Goal: Register for event/course

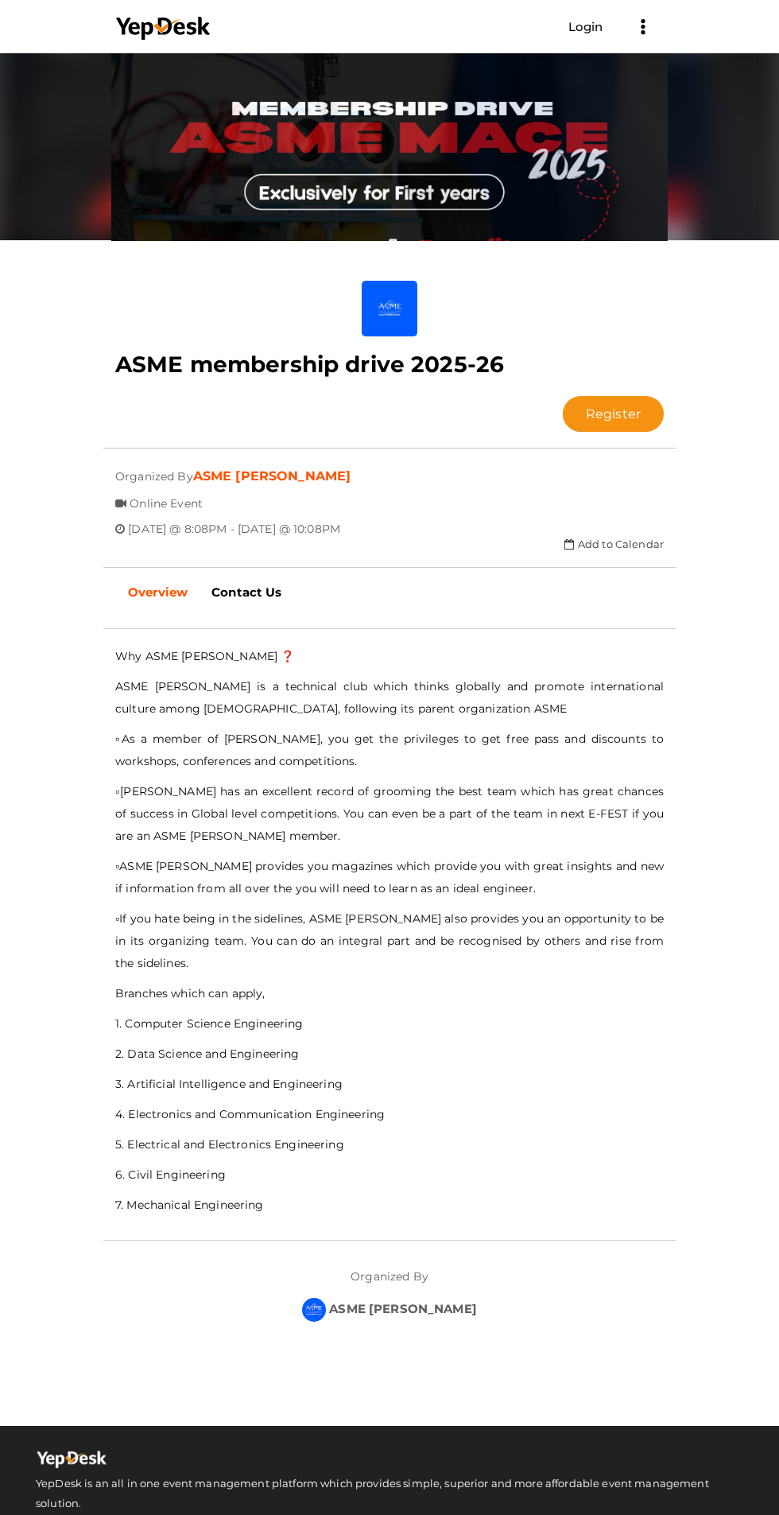
scroll to position [80, 0]
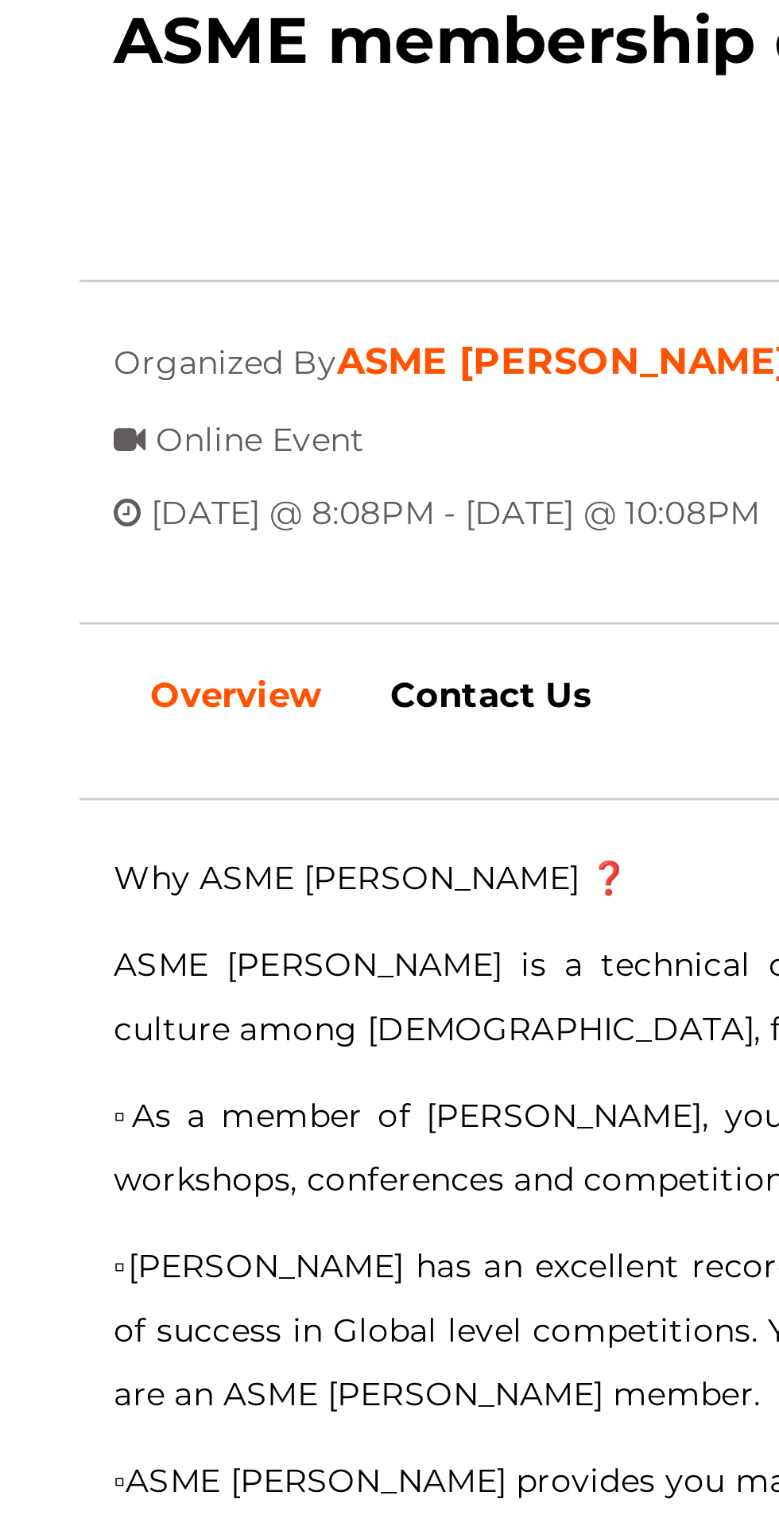
click at [296, 668] on div "Why ASME MACE ❓ ASME MACE is a technical club which thinks globally and promote…" at bounding box center [389, 938] width 549 height 571
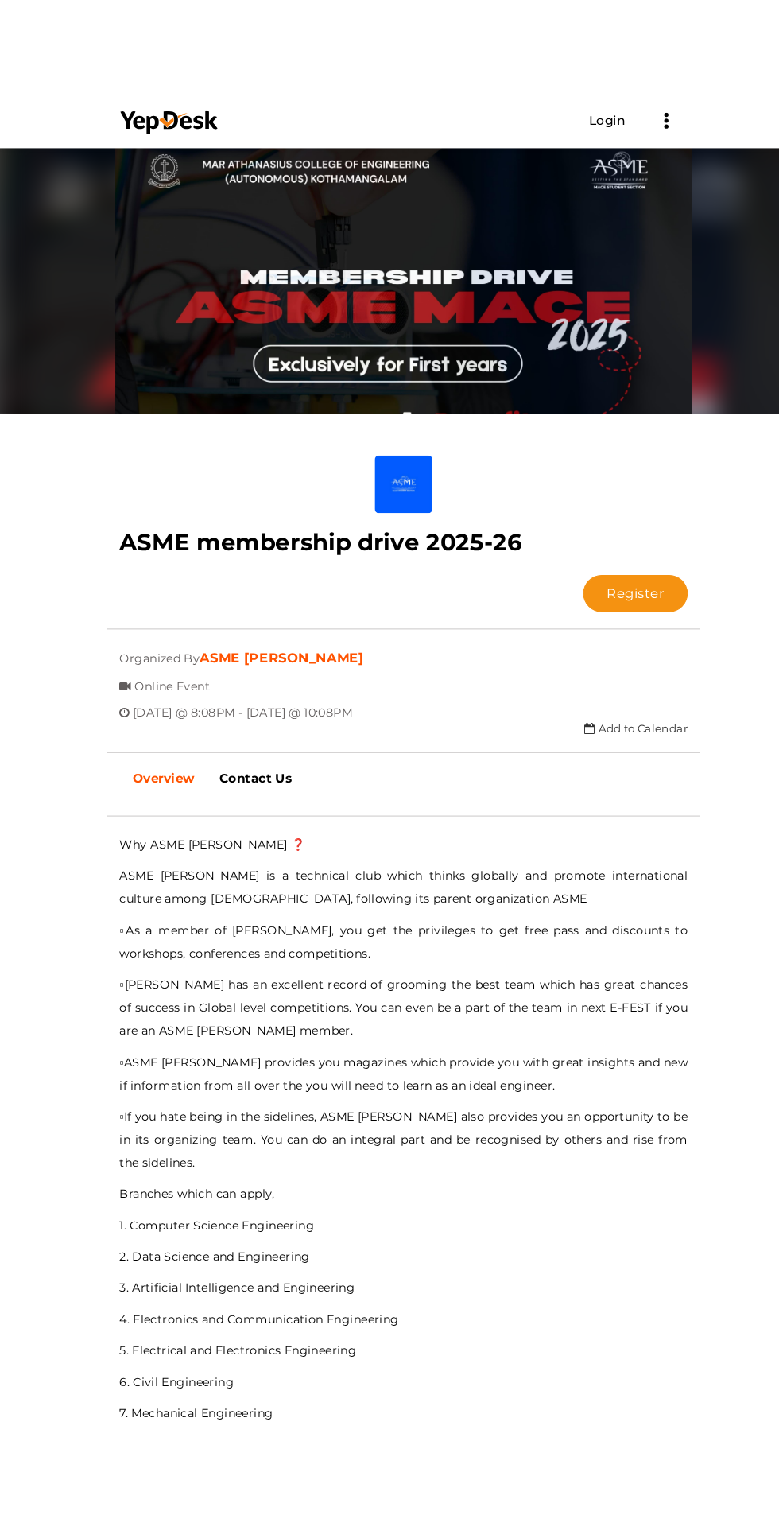
scroll to position [0, 0]
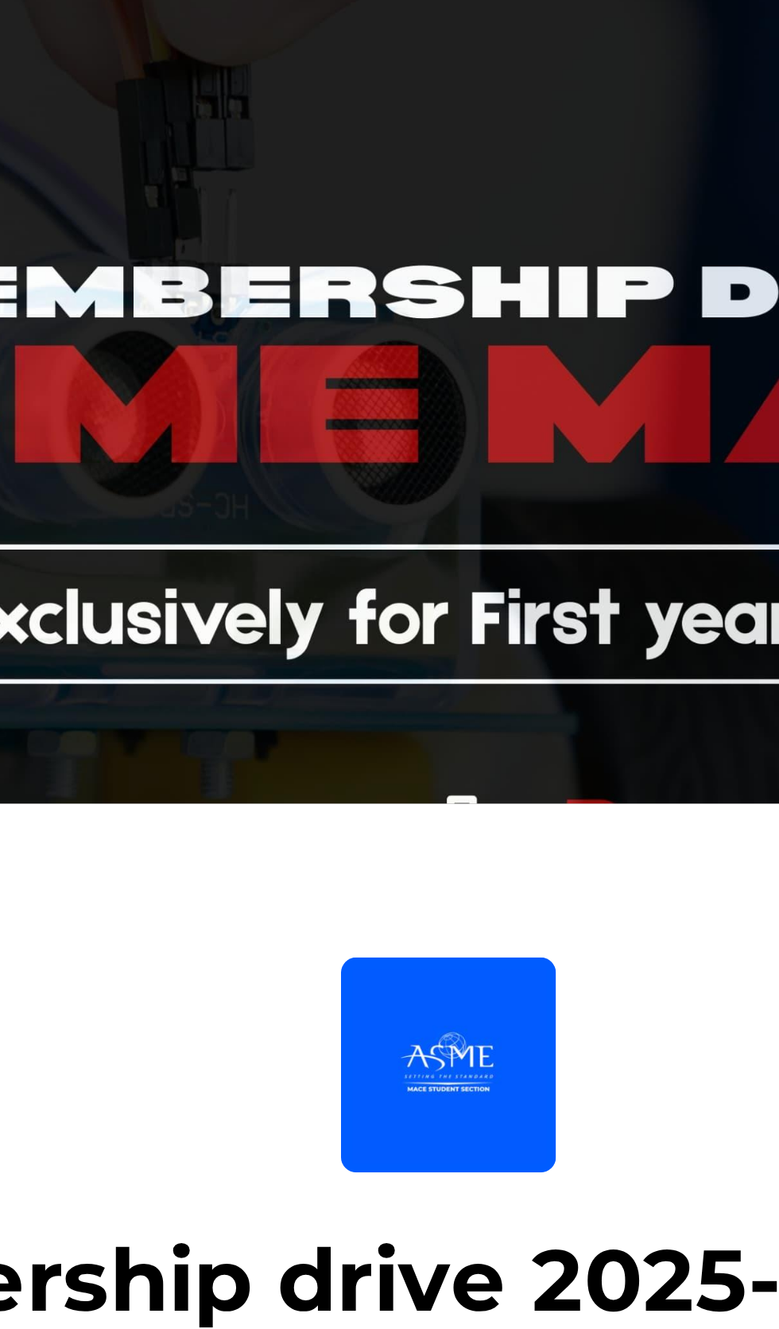
click at [563, 484] on button "Register" at bounding box center [613, 502] width 101 height 36
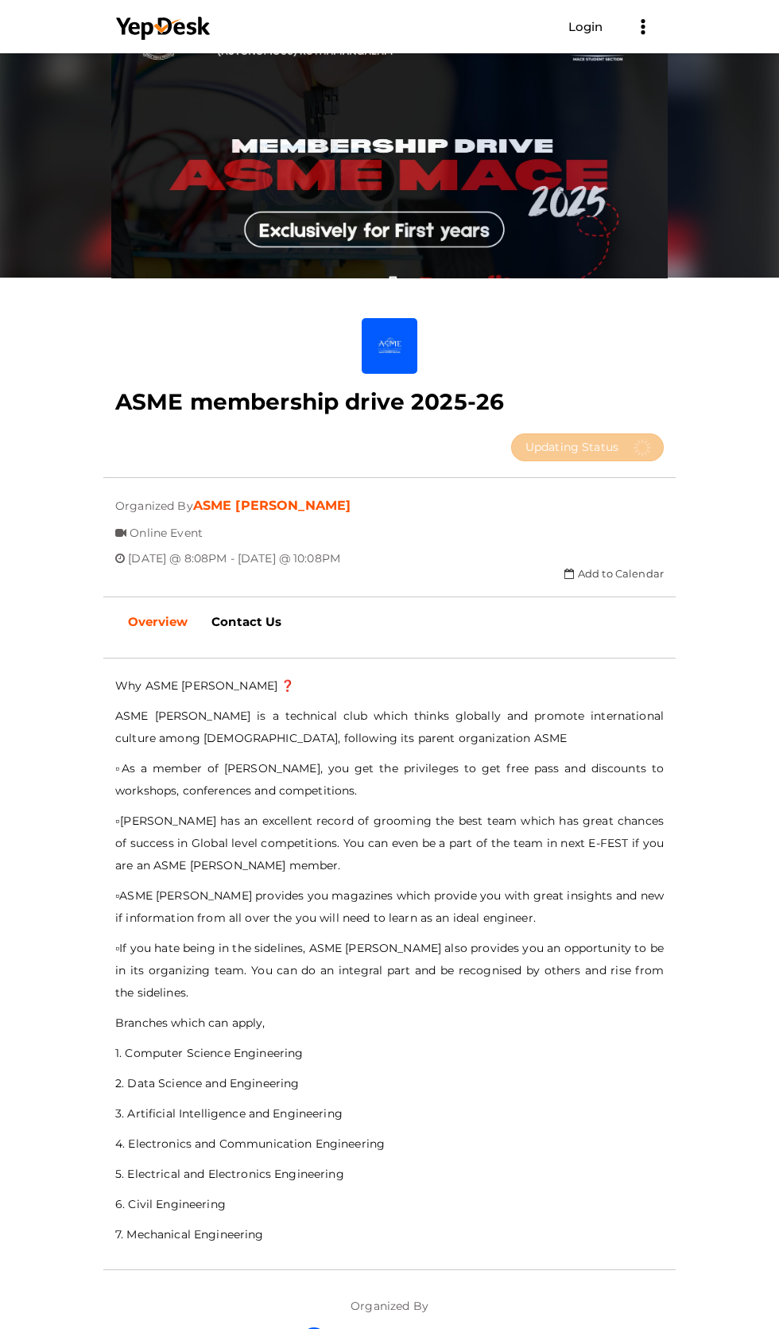
scroll to position [55, 0]
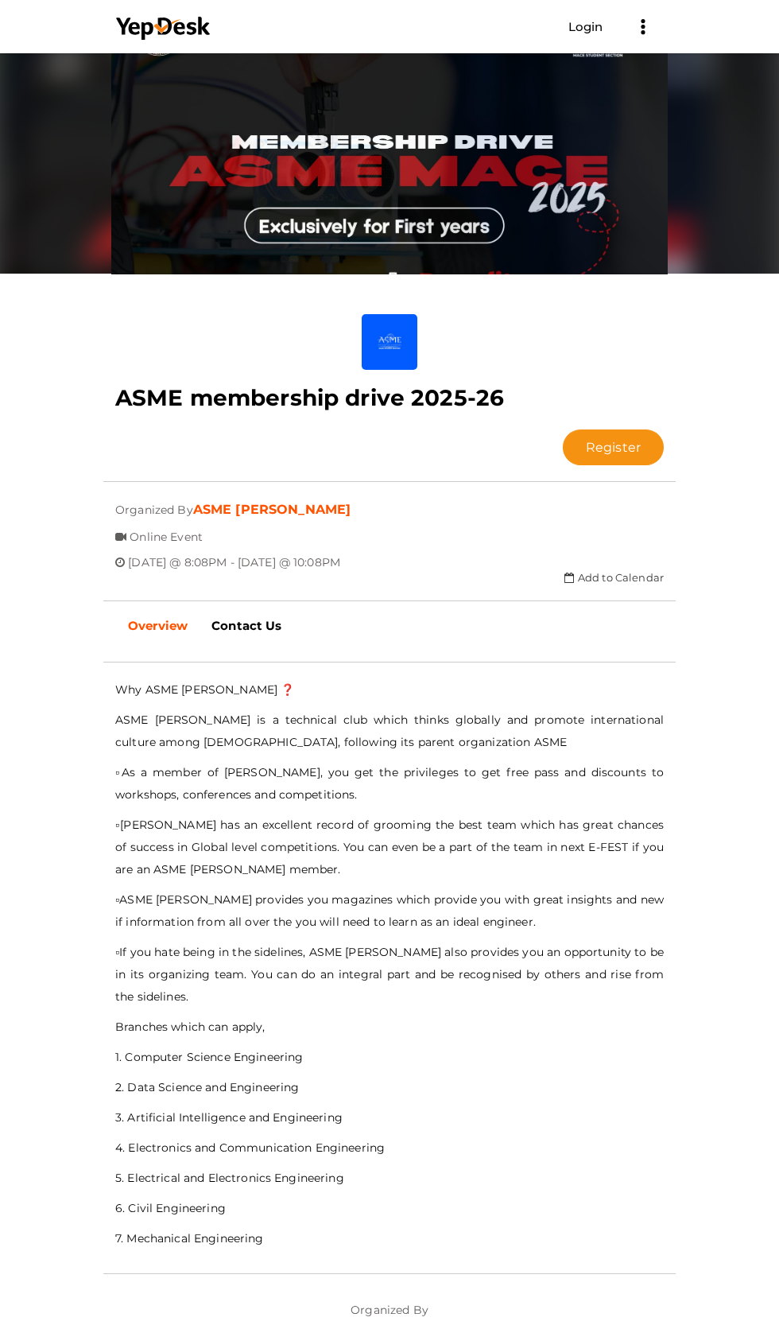
click at [563, 429] on button "Register" at bounding box center [613, 447] width 101 height 36
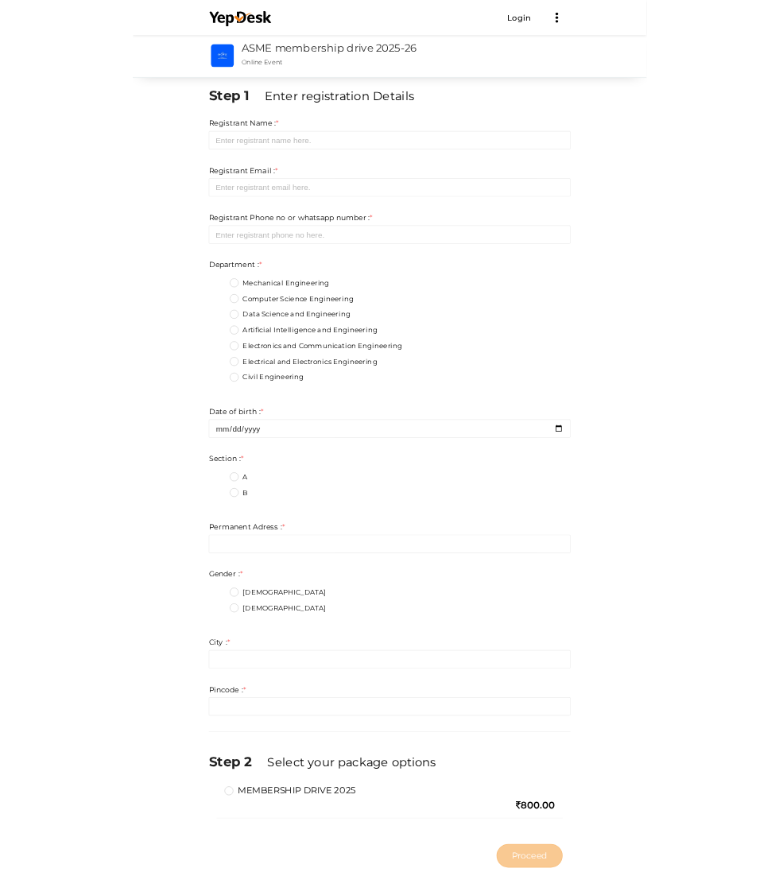
scroll to position [6, 0]
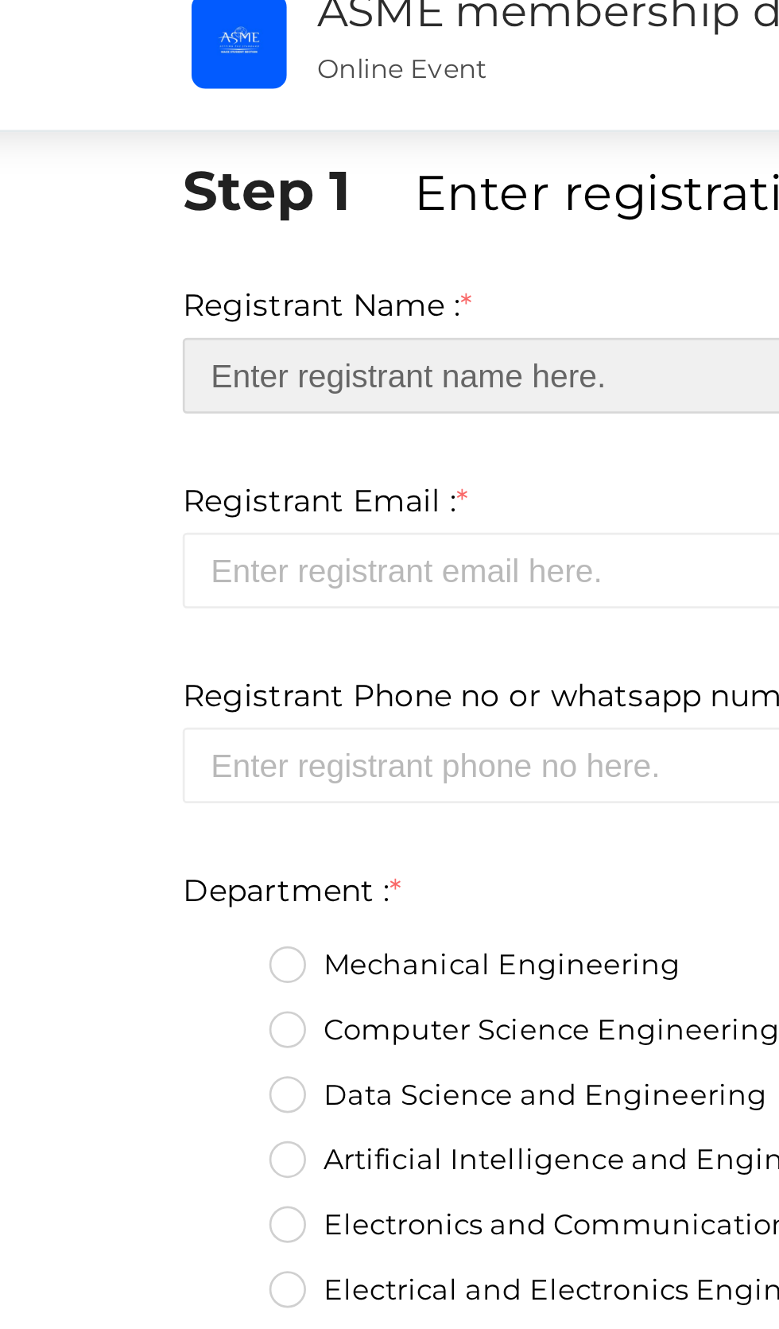
click at [251, 204] on input "text" at bounding box center [389, 207] width 549 height 28
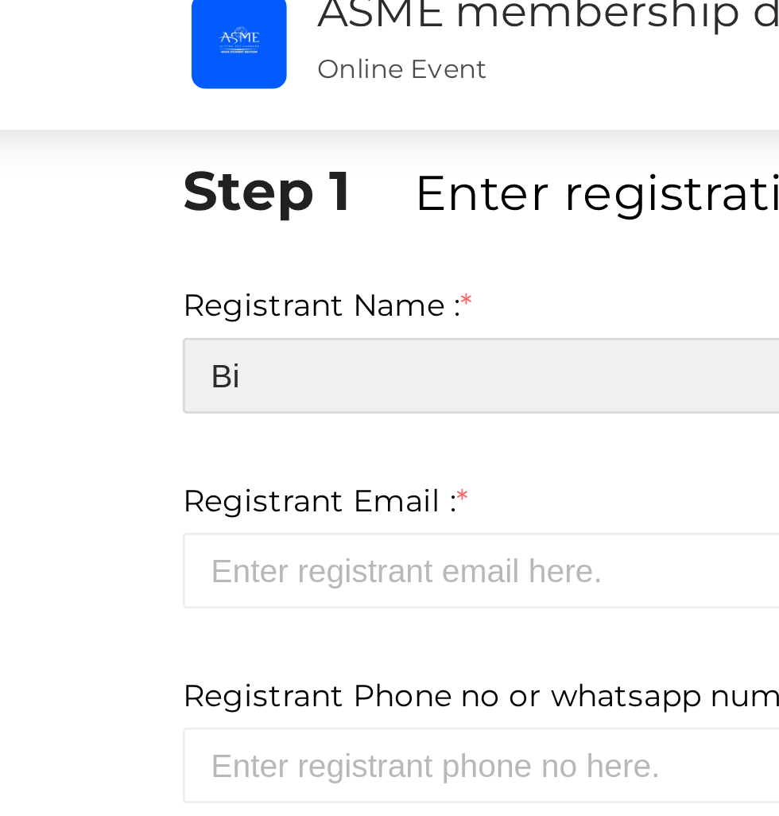
type input "B"
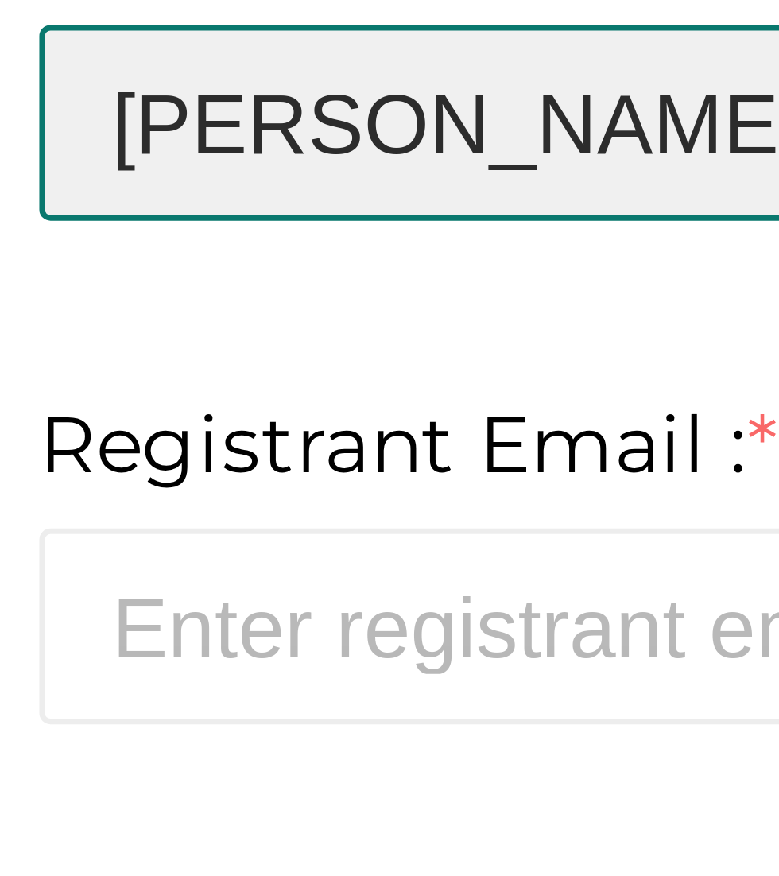
type input "Nikha Binoy"
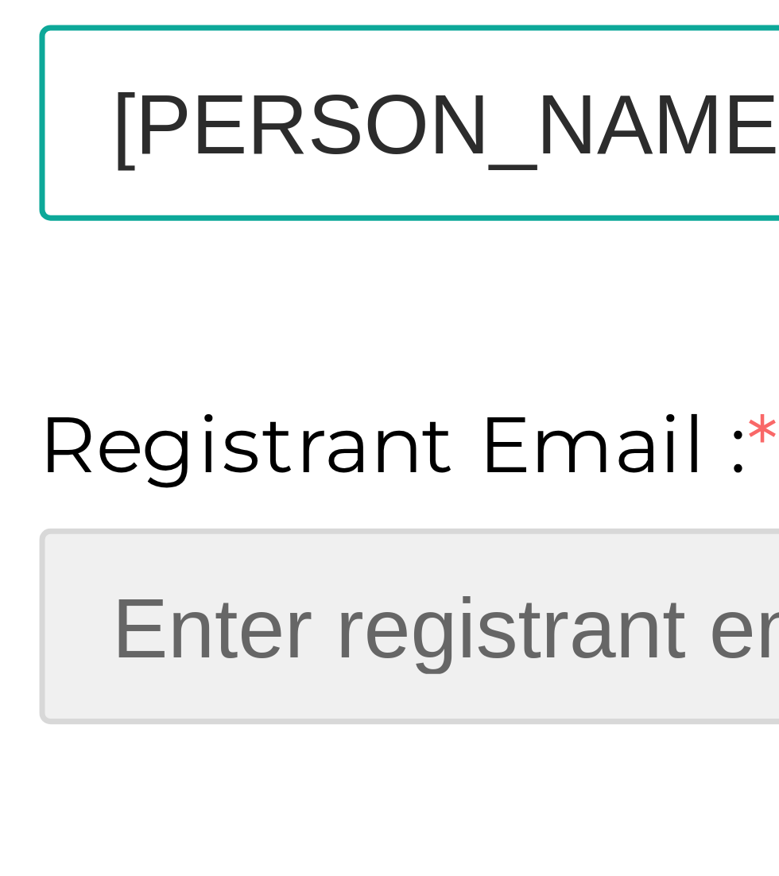
click at [175, 279] on input "email" at bounding box center [389, 279] width 549 height 28
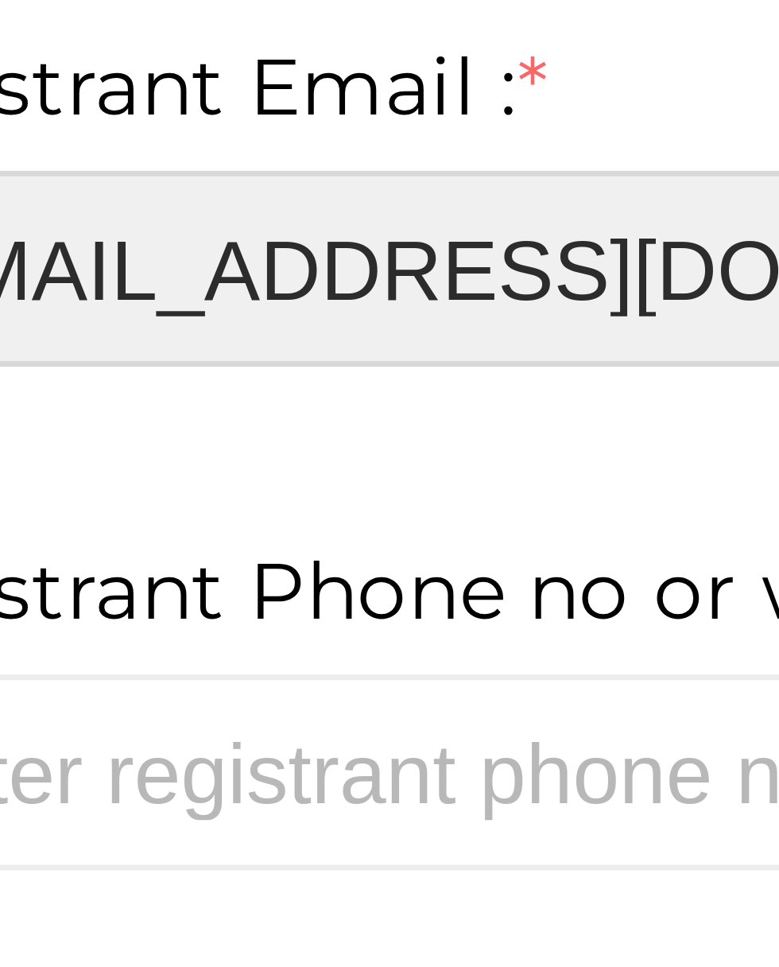
type input "[EMAIL_ADDRESS][DOMAIN_NAME]"
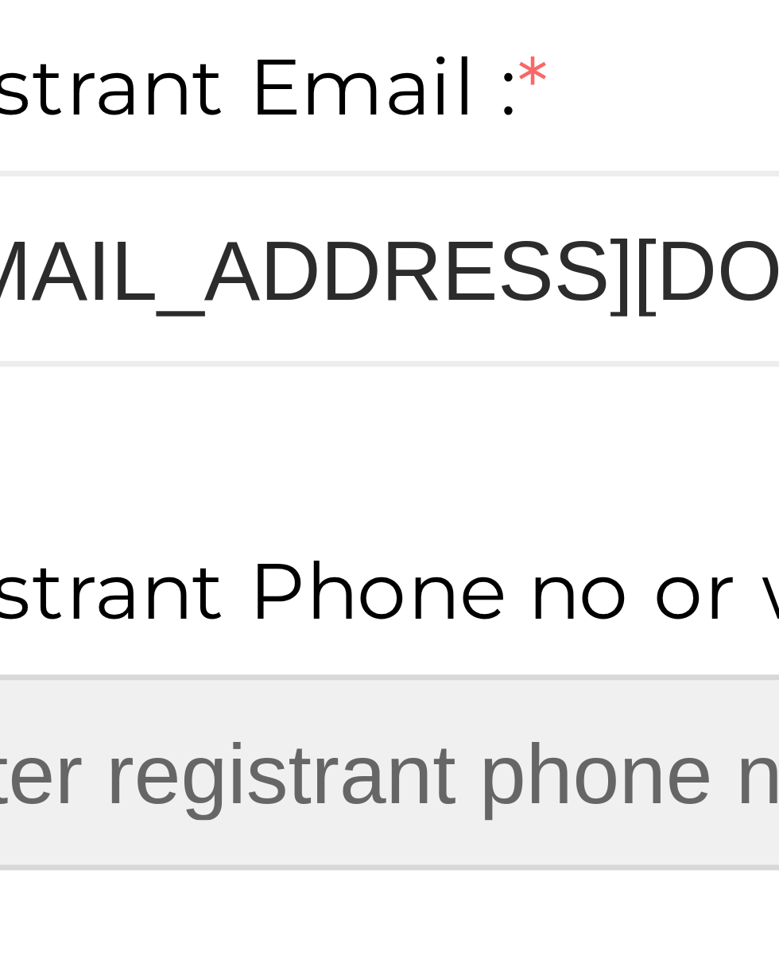
click at [201, 354] on input "number" at bounding box center [389, 350] width 549 height 28
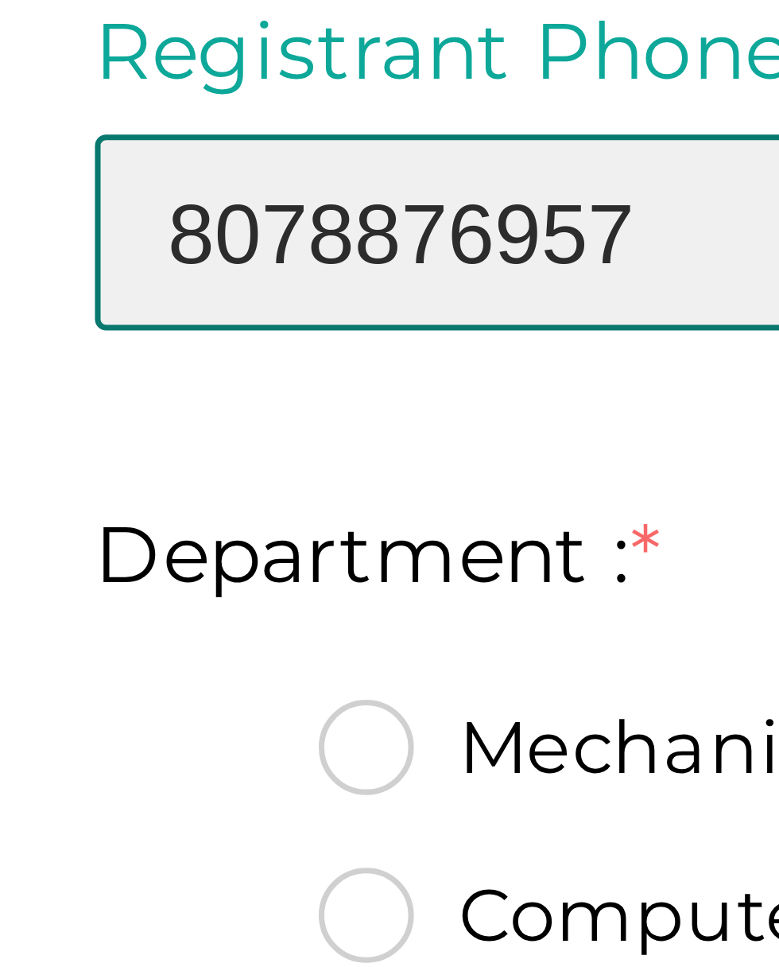
type input "8078876957"
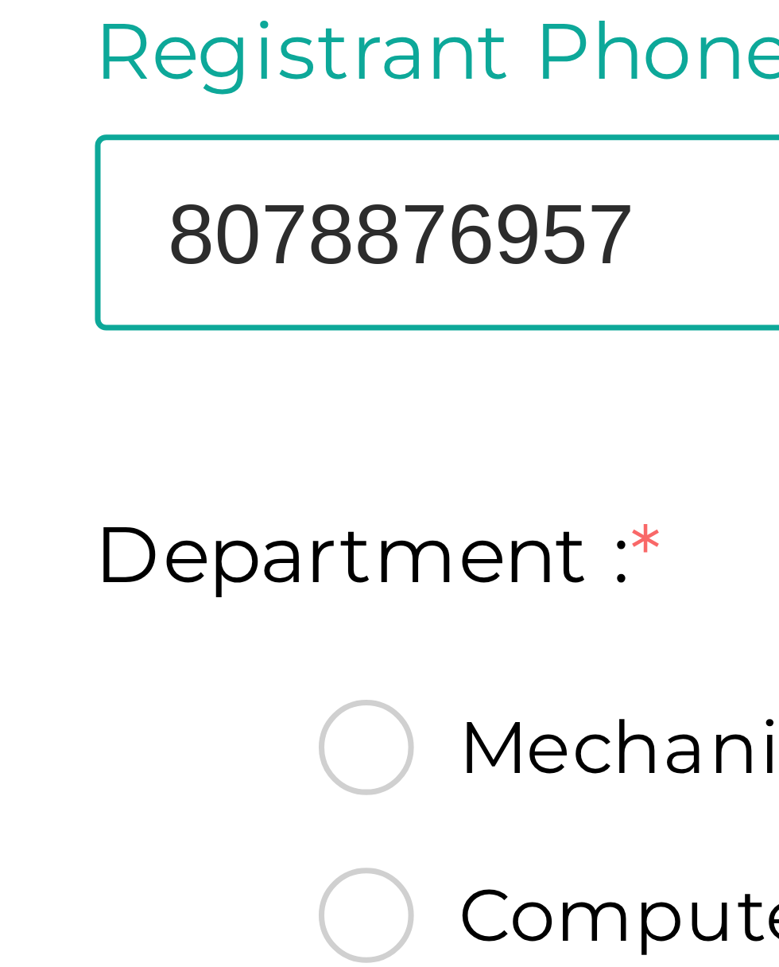
click at [163, 424] on label "Mechanical Engineering" at bounding box center [222, 424] width 151 height 16
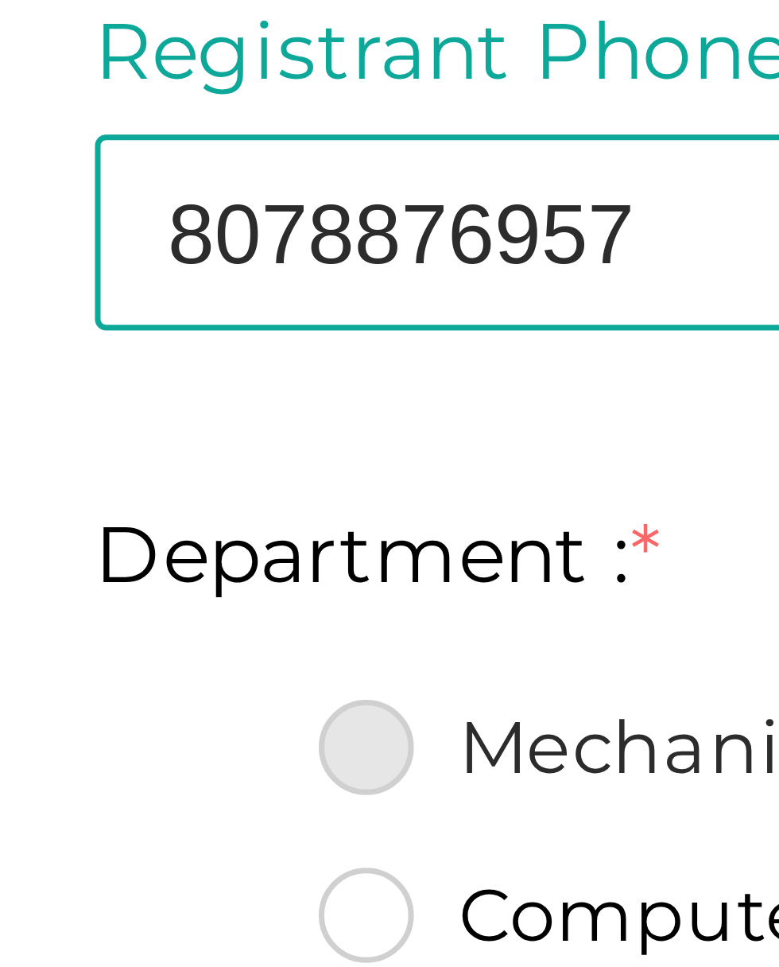
click at [131, 419] on input "Mechanical Engineering" at bounding box center [131, 419] width 0 height 0
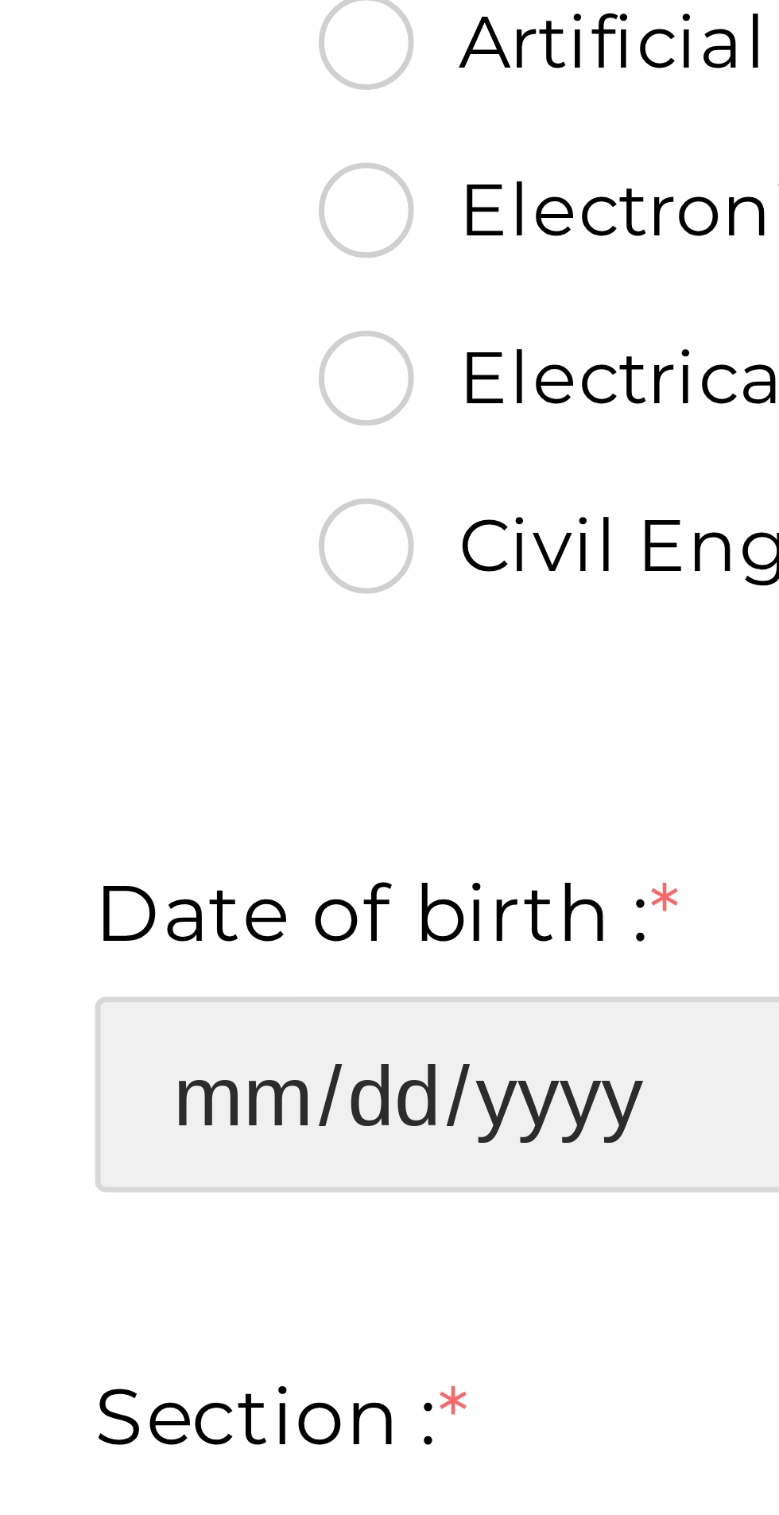
click at [167, 650] on input "date" at bounding box center [389, 645] width 549 height 28
type input "2007-07-09"
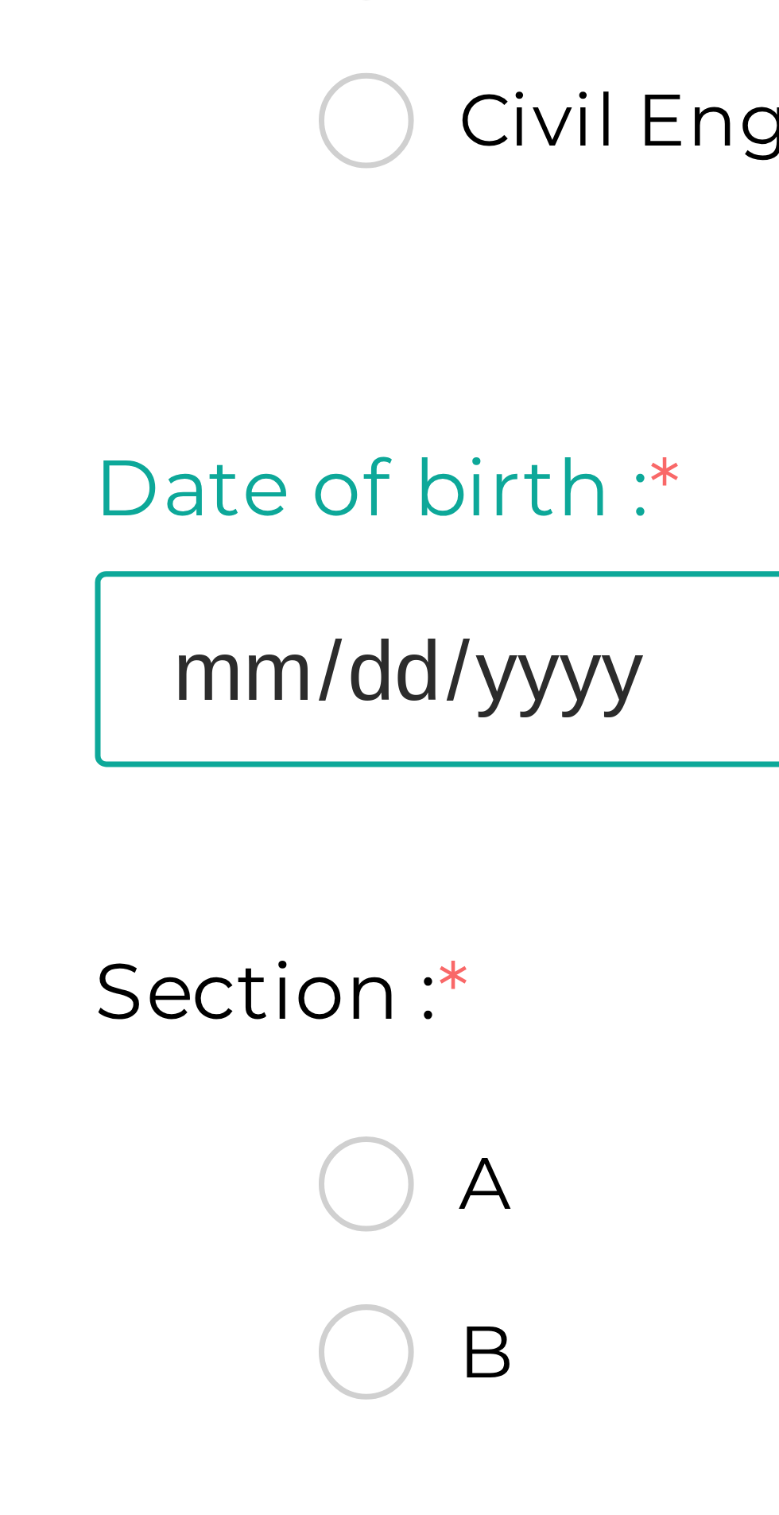
click at [158, 718] on label "A" at bounding box center [160, 718] width 27 height 16
click at [131, 713] on input "A" at bounding box center [131, 713] width 0 height 0
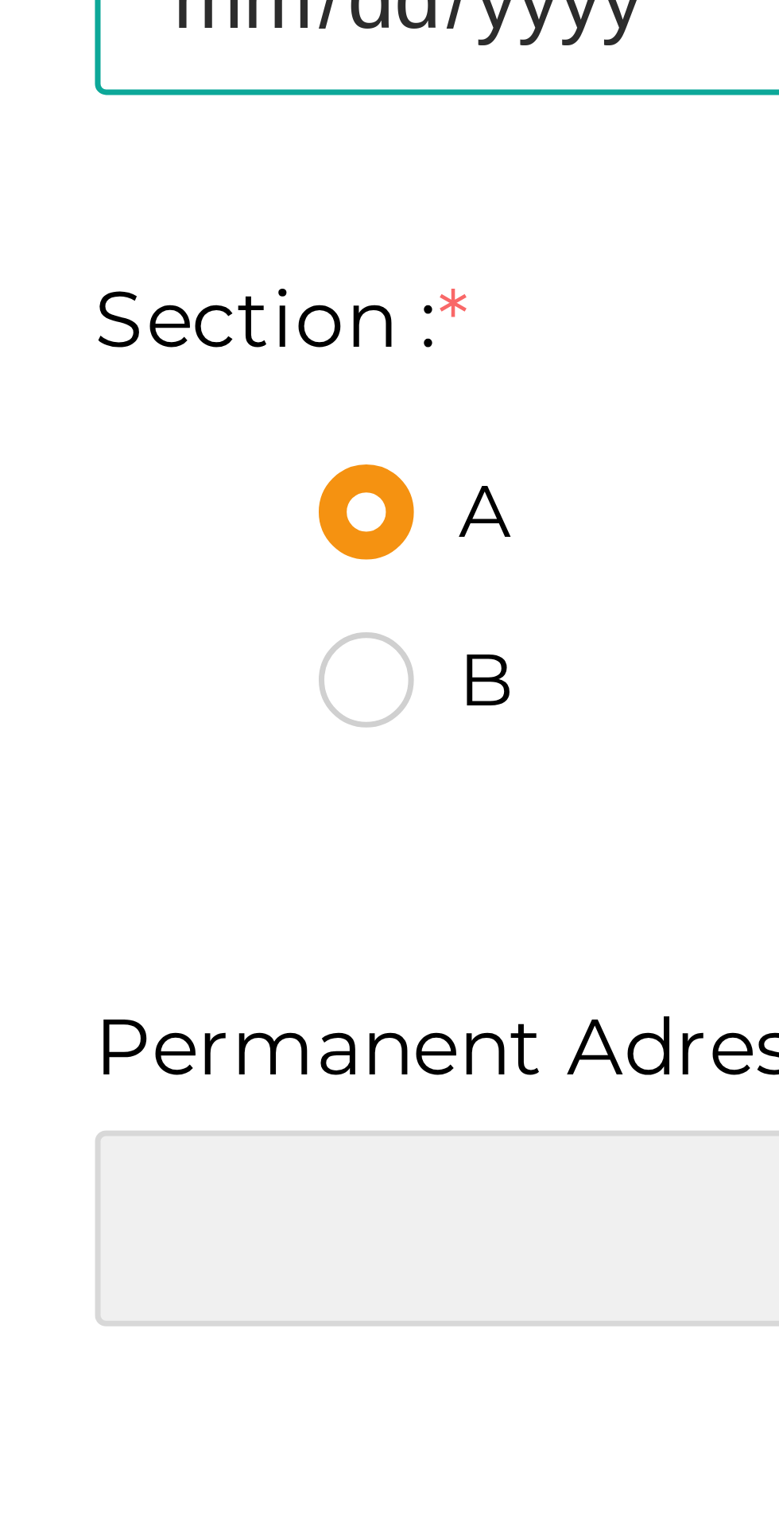
click at [174, 822] on input "text" at bounding box center [389, 820] width 549 height 28
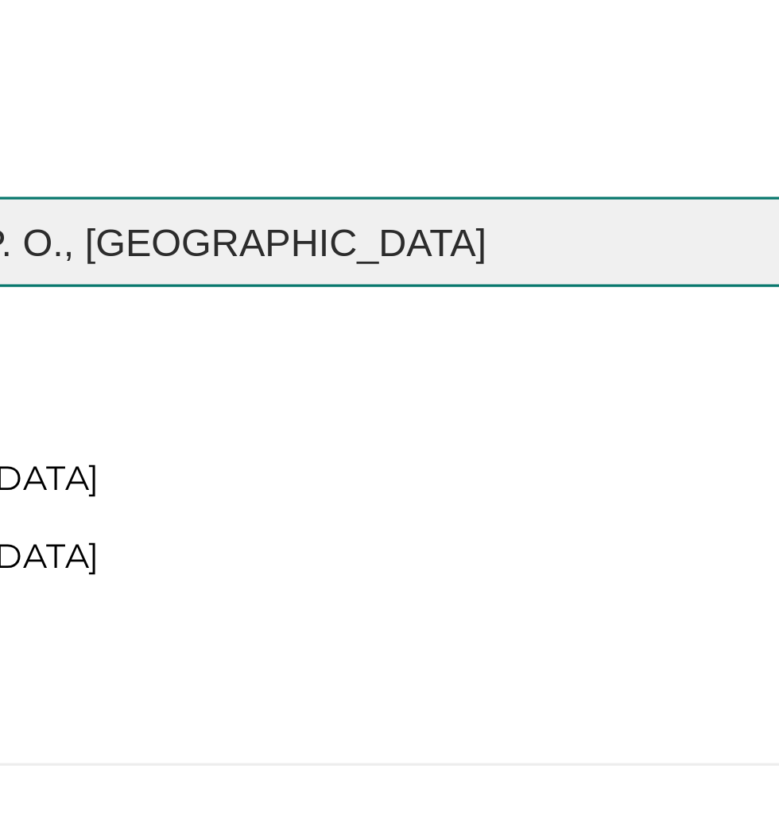
scroll to position [189, 0]
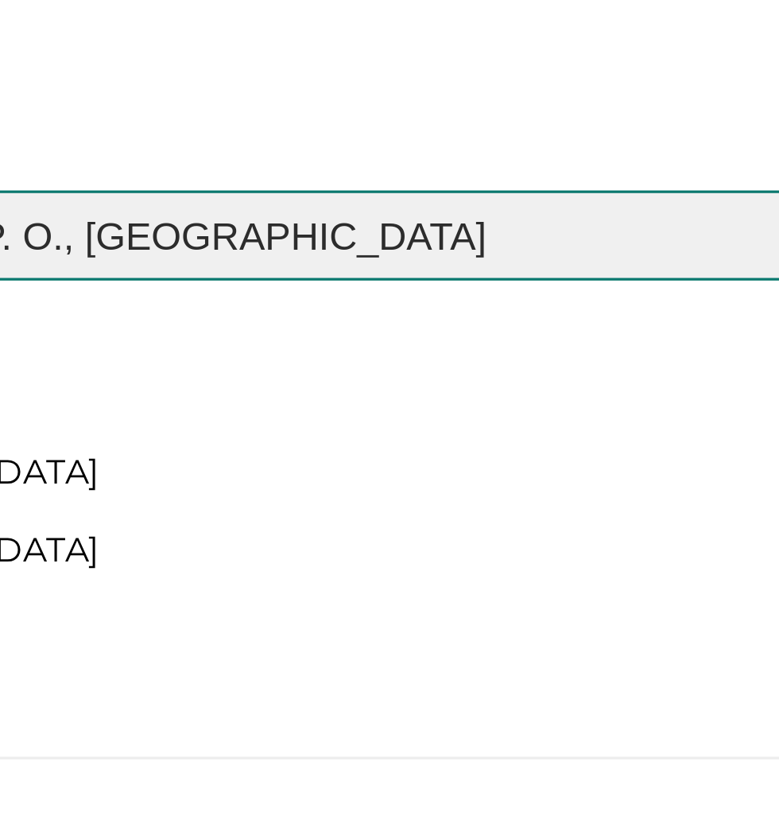
click at [443, 640] on input "Anjickal House, Kanjoor P. O., Ernakulam District" at bounding box center [389, 636] width 549 height 28
click at [462, 636] on input "Anjickal House, Kanjoor P. O., Ernakulam District-683575" at bounding box center [389, 636] width 549 height 28
click at [314, 631] on input "Anjickal House, Kanjoor P. O., Ernakulam District-683575" at bounding box center [389, 636] width 549 height 28
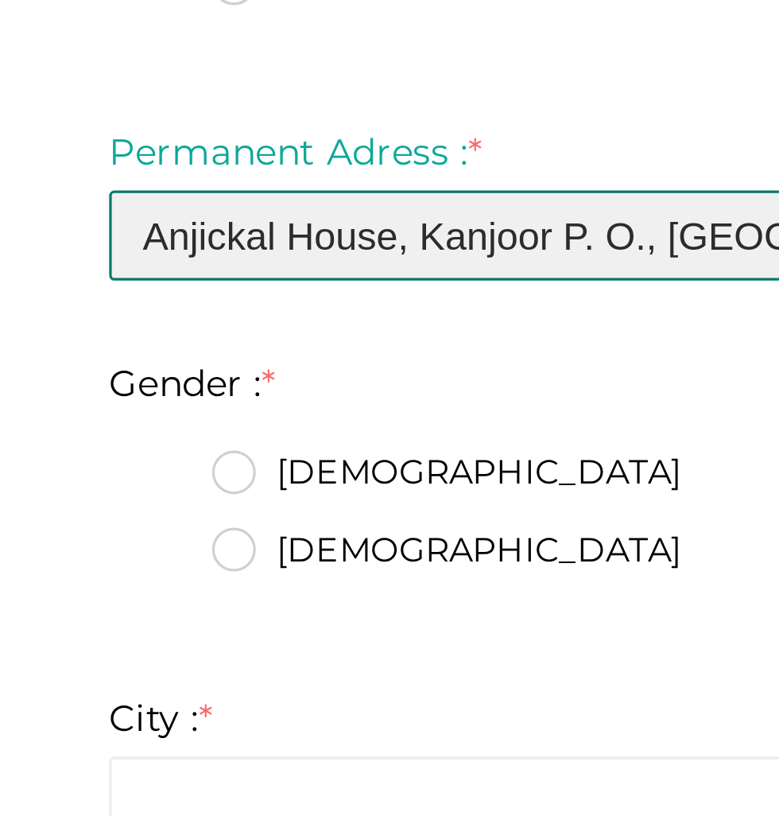
type input "Anjickal House, Kanjoor P. O., Ernakulam District-683575"
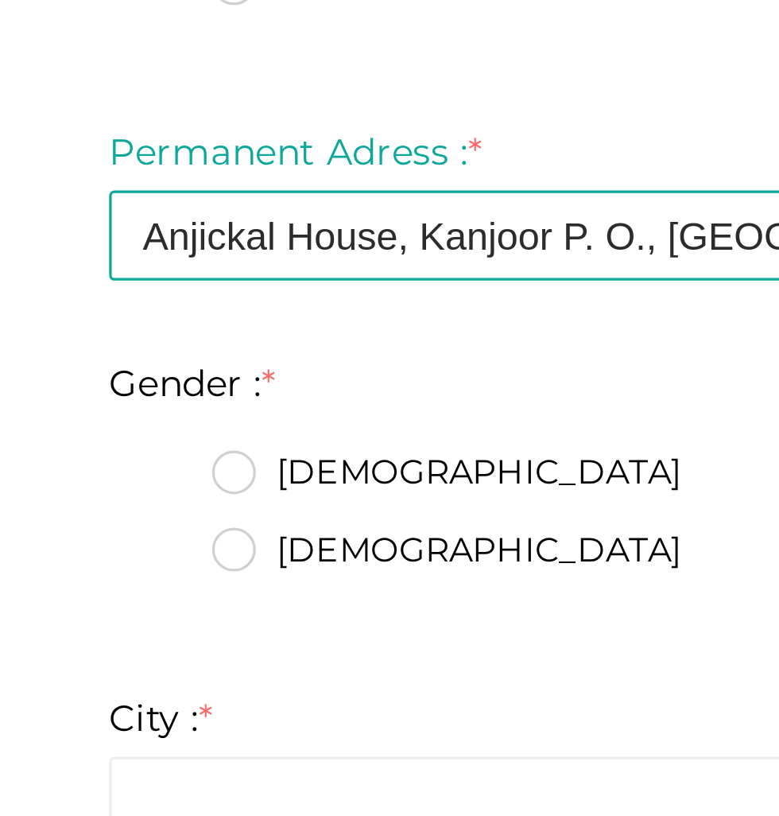
click at [164, 707] on label "Male" at bounding box center [220, 709] width 146 height 16
click at [131, 705] on input "Male" at bounding box center [131, 705] width 0 height 0
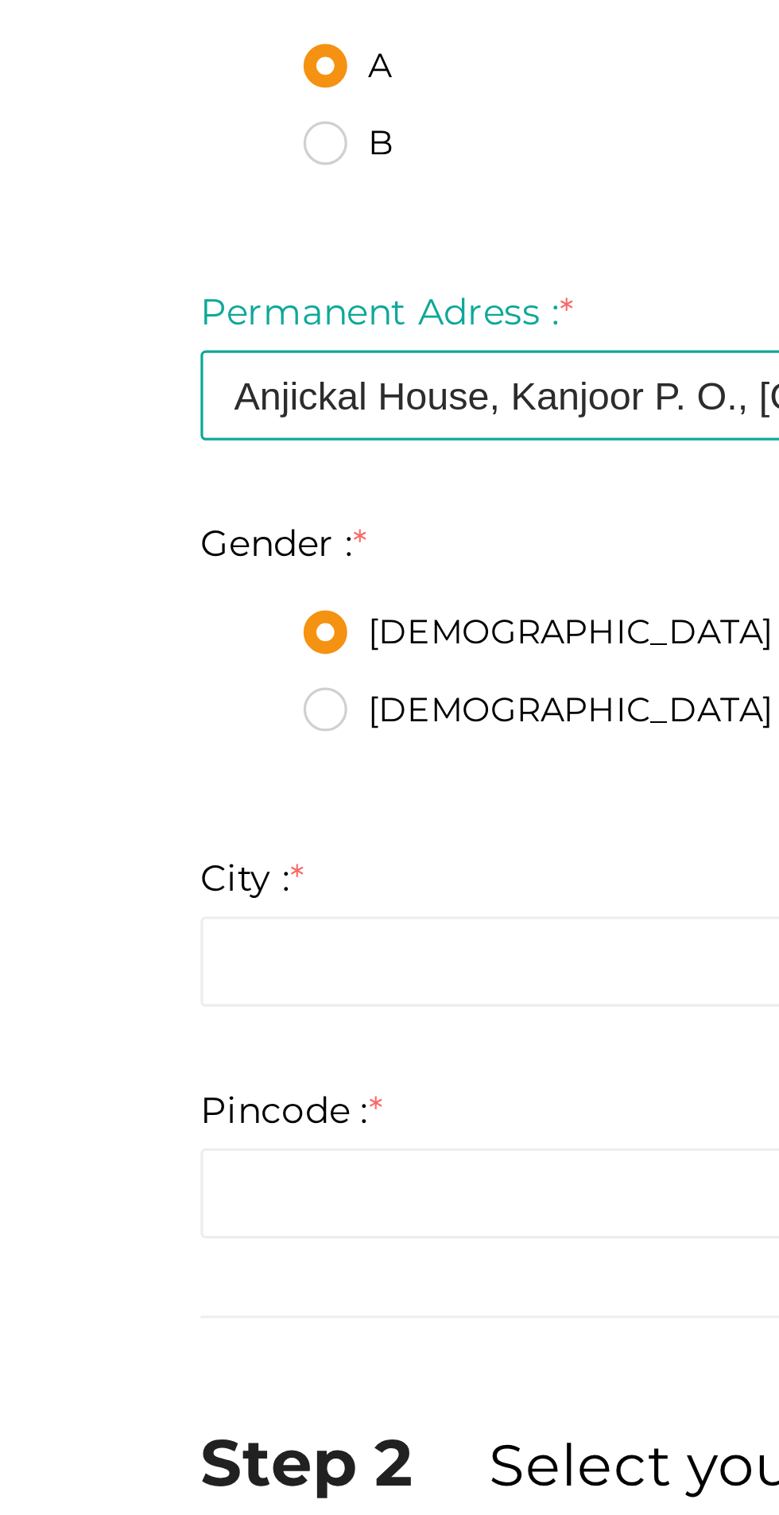
click at [161, 727] on label "Female" at bounding box center [220, 733] width 146 height 16
click at [131, 728] on input "Female" at bounding box center [131, 728] width 0 height 0
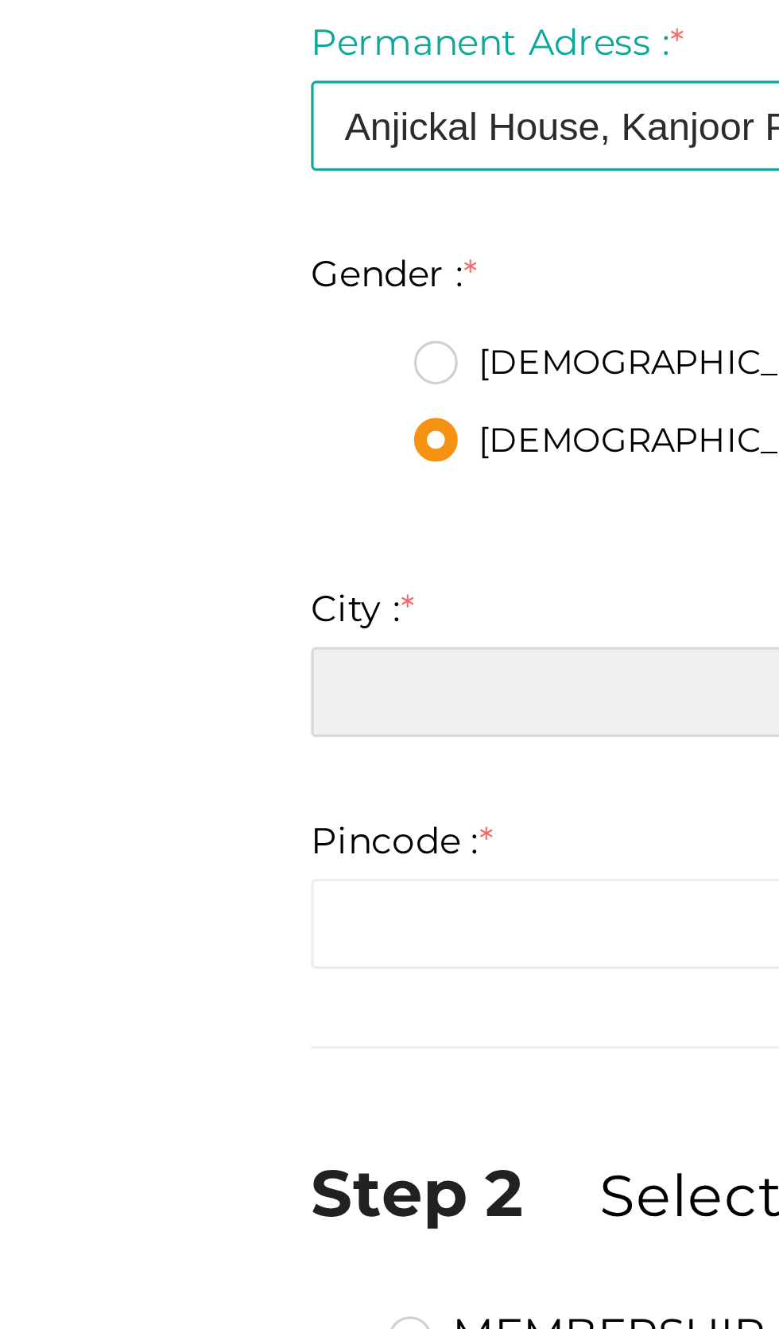
click at [205, 812] on input "text" at bounding box center [389, 811] width 549 height 28
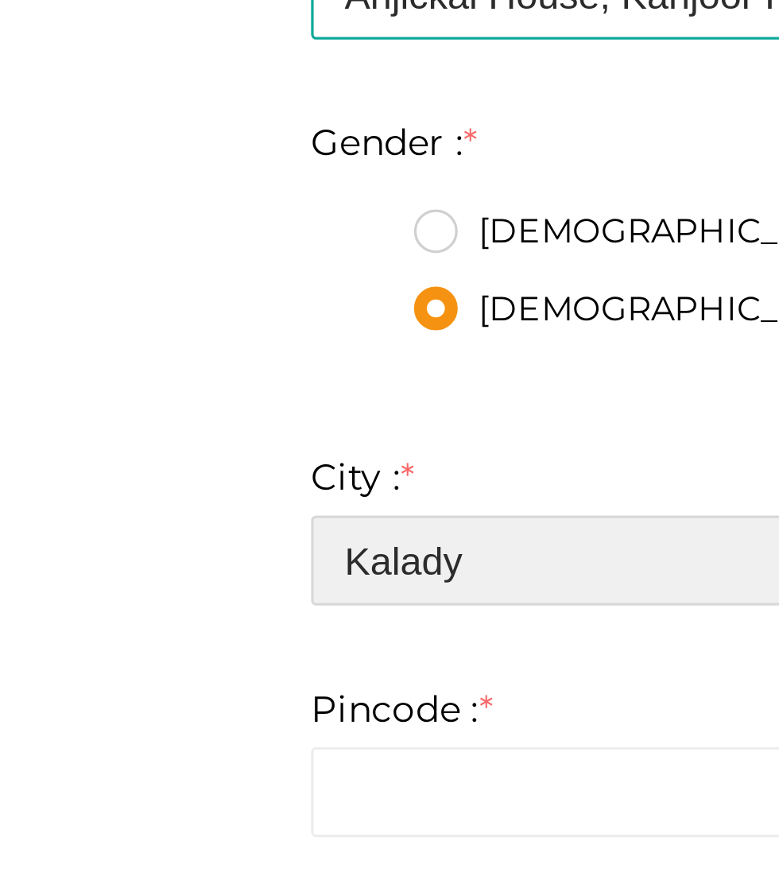
scroll to position [235, 0]
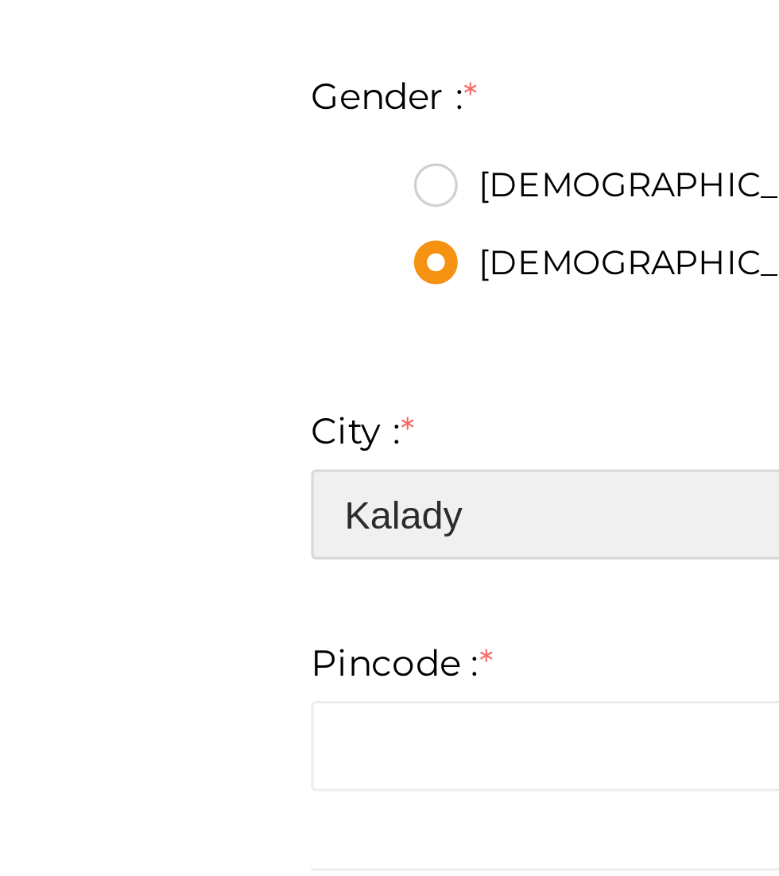
type input "Kalady"
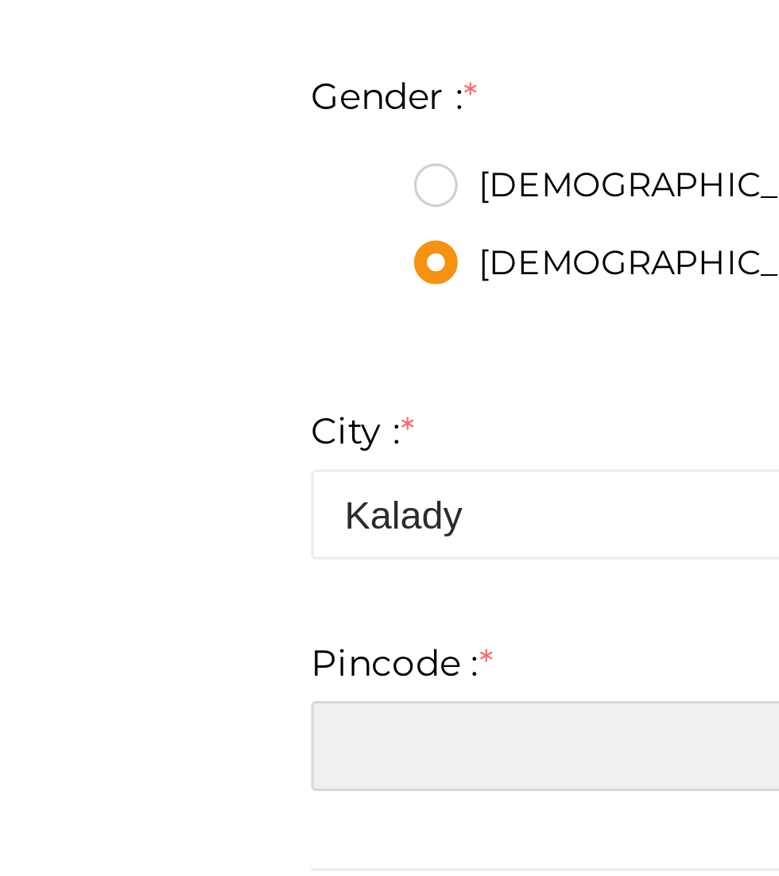
click at [207, 837] on input "number" at bounding box center [389, 836] width 549 height 28
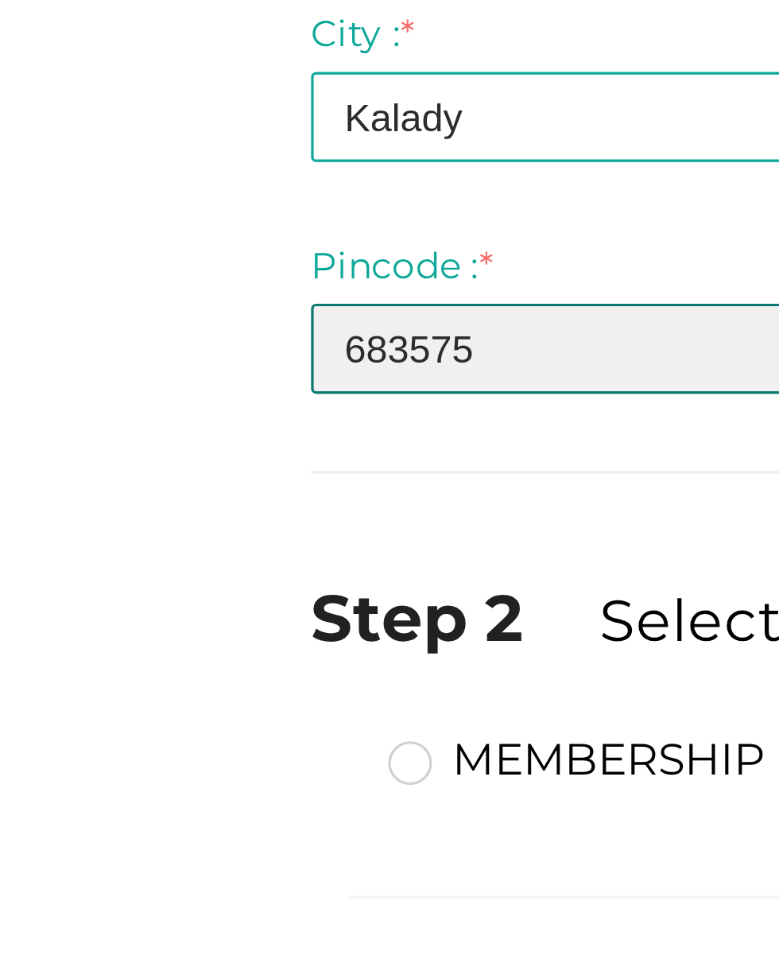
scroll to position [388, 0]
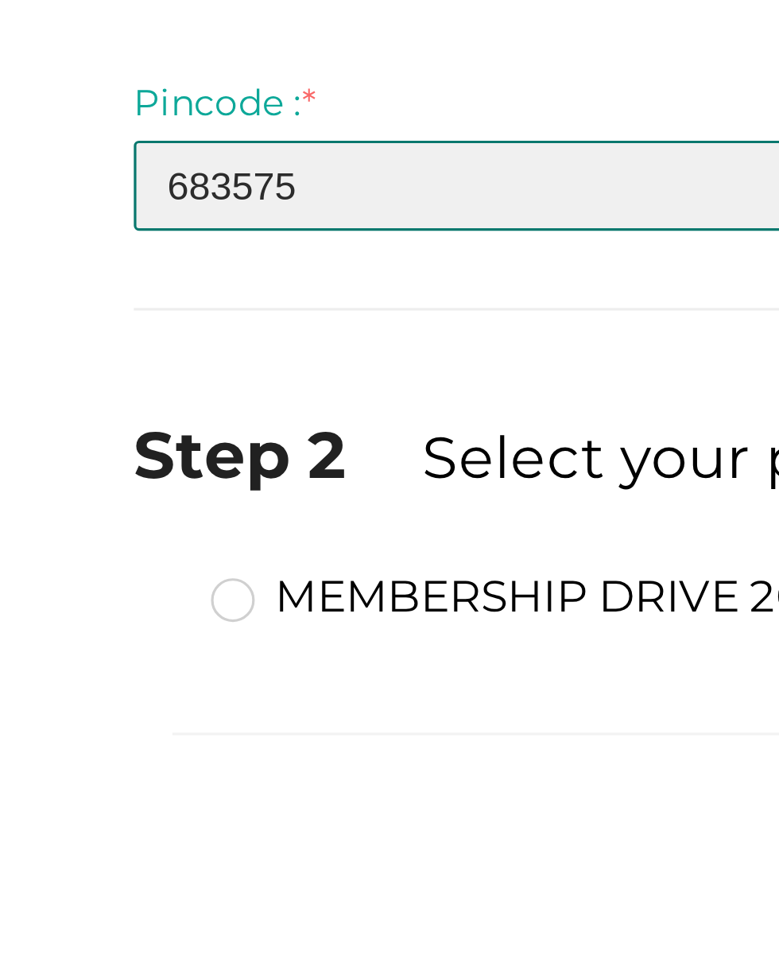
type input "683575"
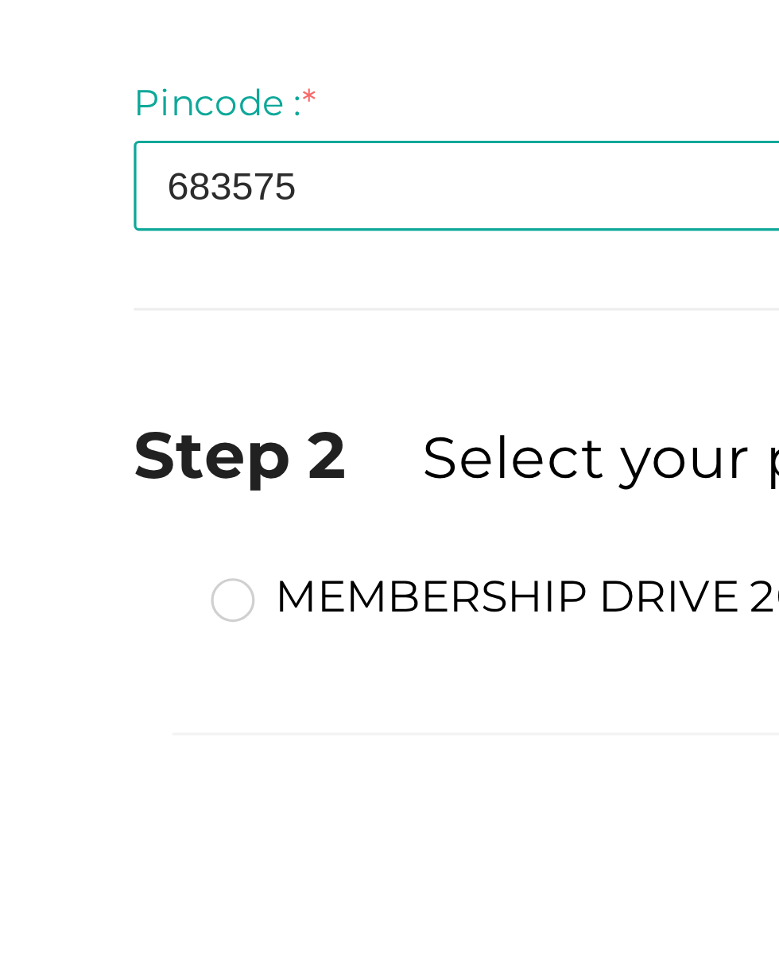
click at [139, 812] on label "MEMBERSHIP DRIVE 2025" at bounding box center [239, 810] width 200 height 19
click at [123, 804] on input "MEMBERSHIP DRIVE 2025" at bounding box center [123, 804] width 0 height 0
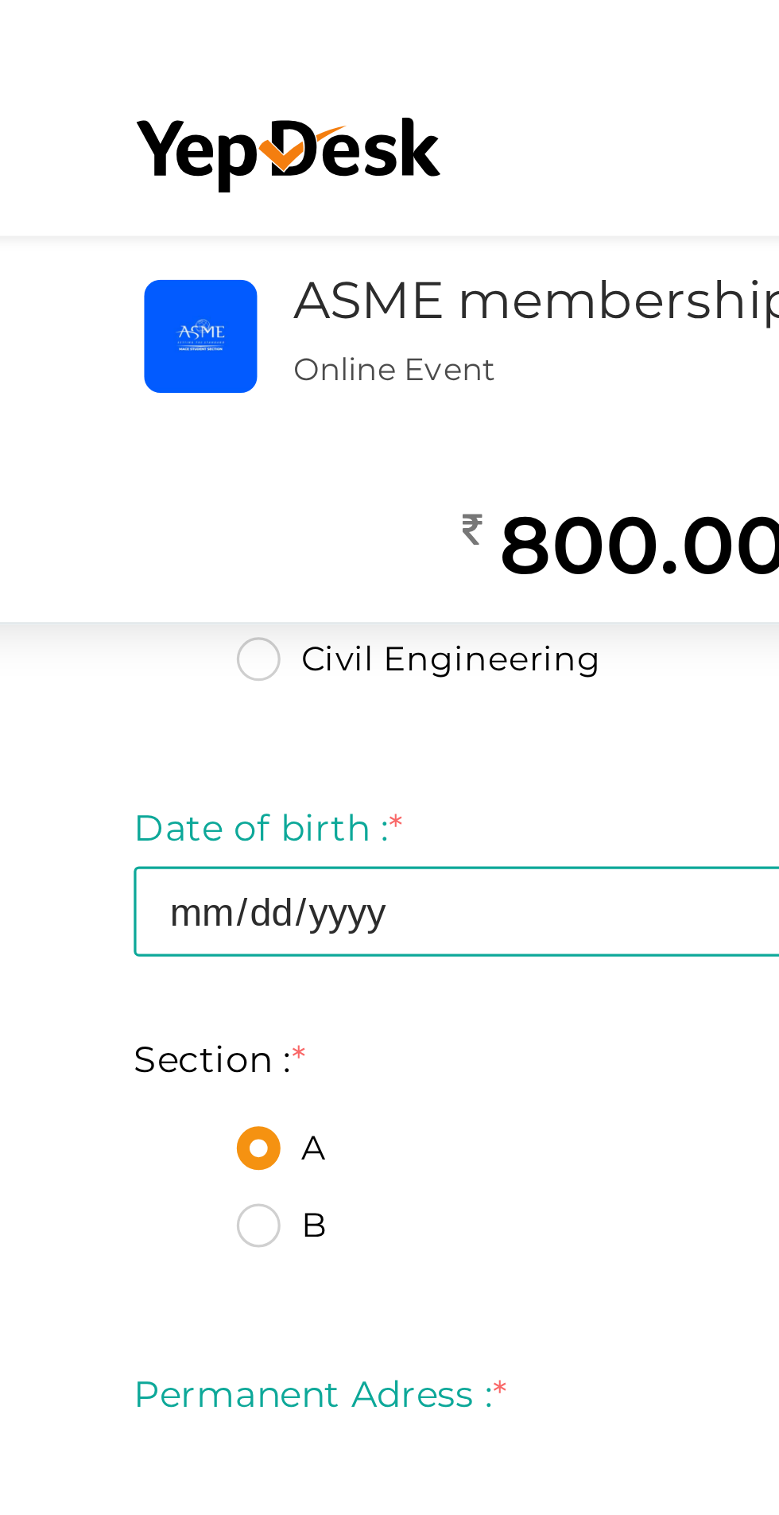
scroll to position [0, 0]
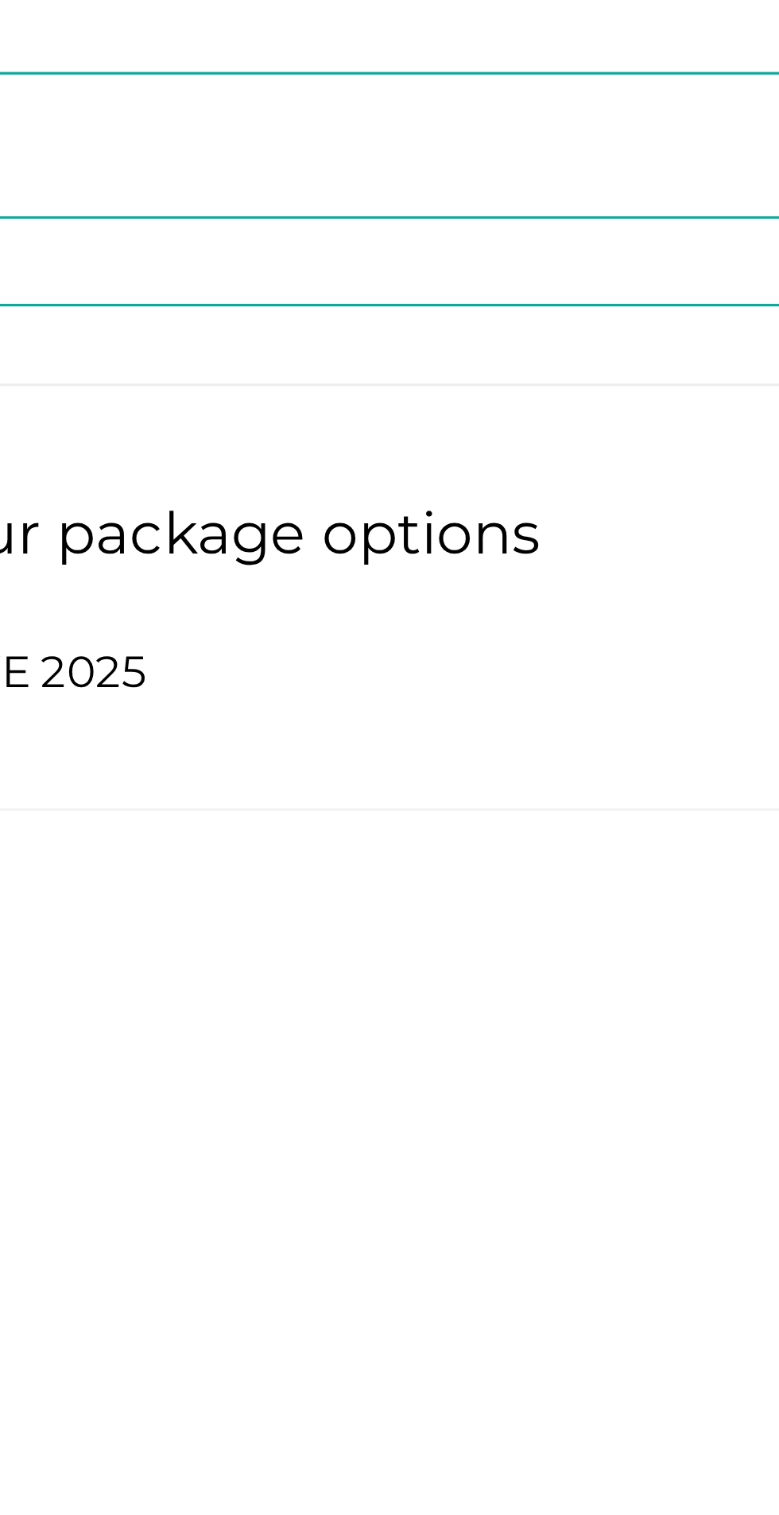
click at [552, 1299] on button "Proceed" at bounding box center [602, 1298] width 100 height 36
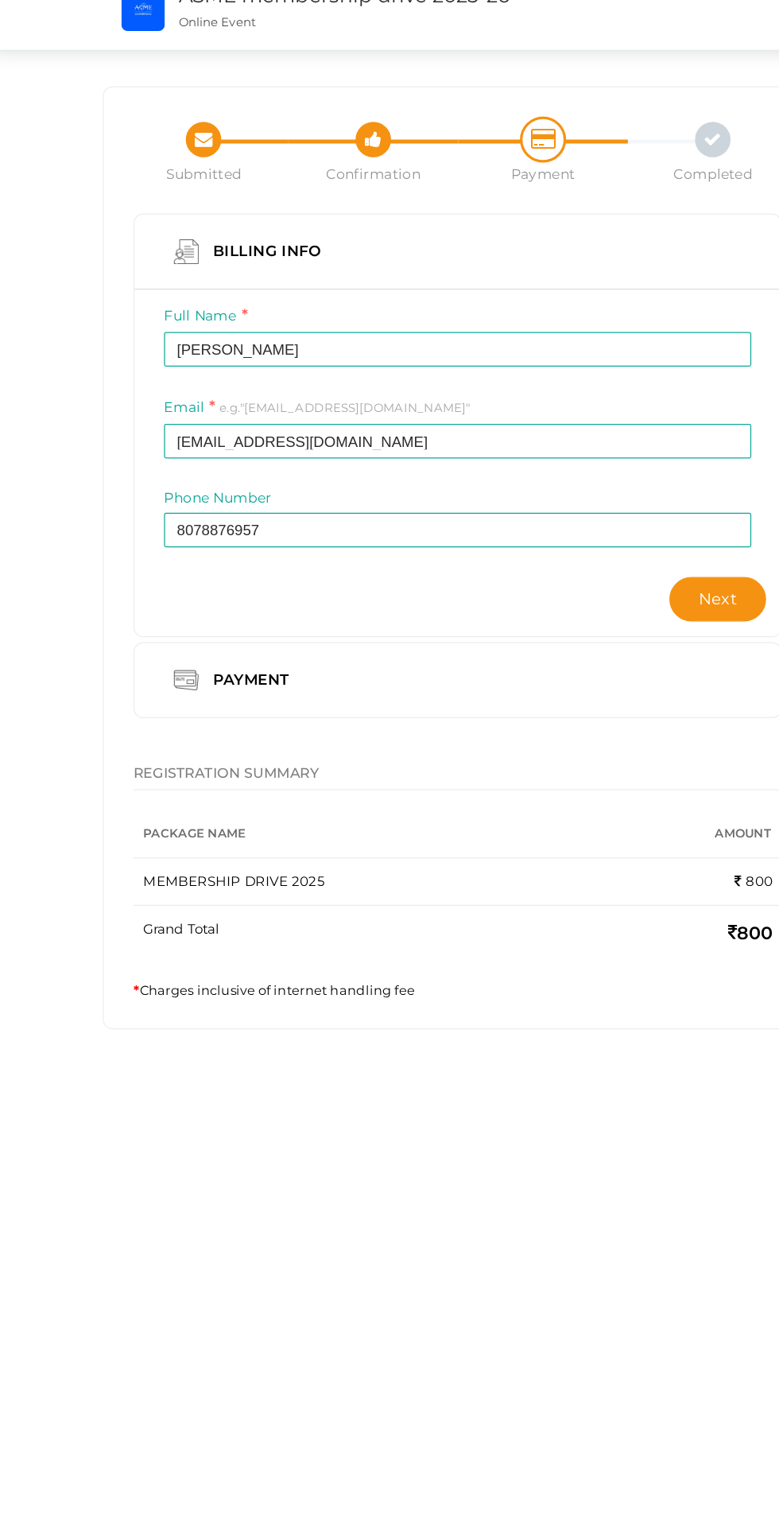
click at [560, 542] on button "Next" at bounding box center [599, 560] width 78 height 36
